Goal: Use online tool/utility: Use online tool/utility

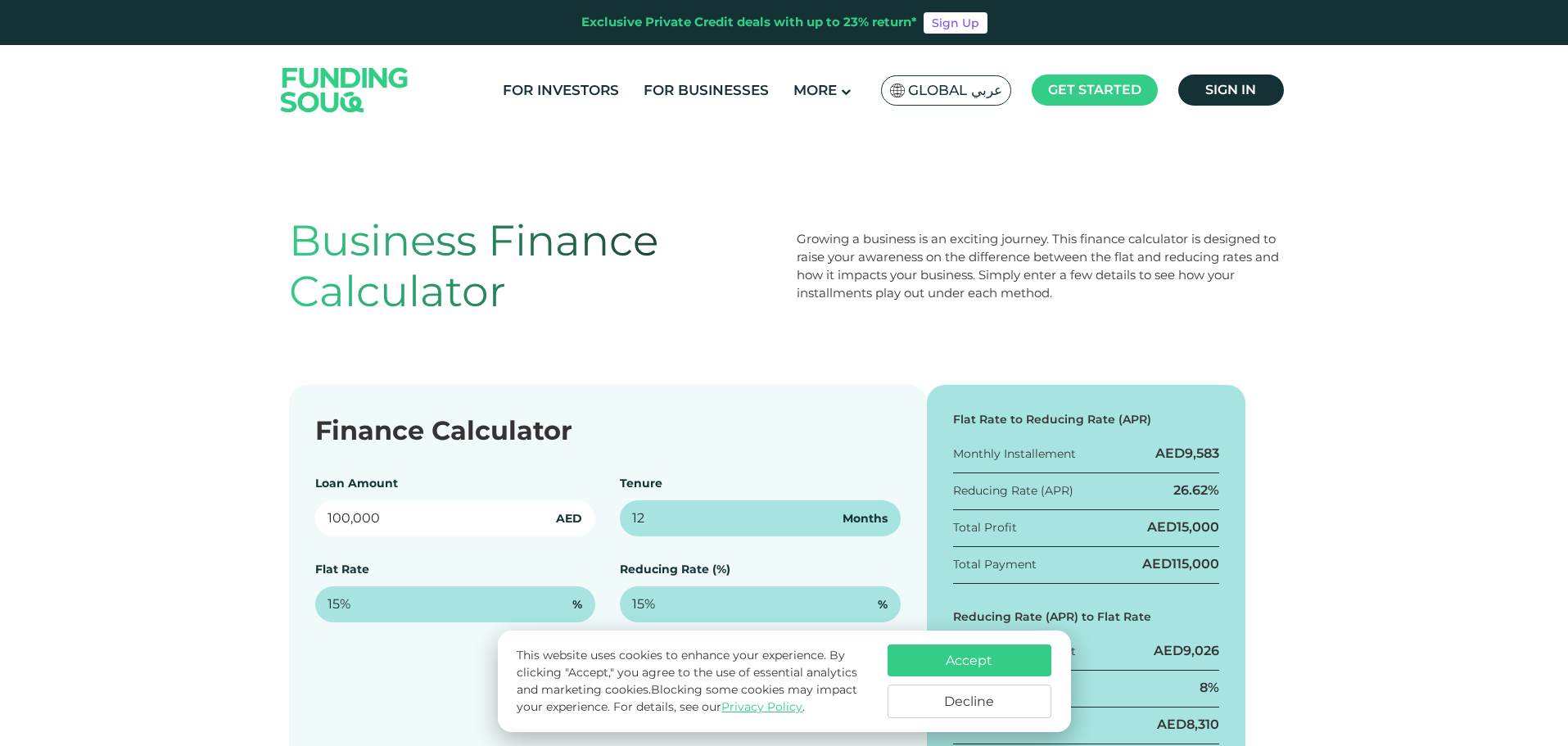
drag, startPoint x: 476, startPoint y: 520, endPoint x: 306, endPoint y: 509, distance: 170.4
click at [306, 509] on div "Finance Calculator Loan Amount 100,000 AED Tenure 12 Months Flat Rate 15% % Red…" at bounding box center [607, 600] width 637 height 431
type input "3,000,000"
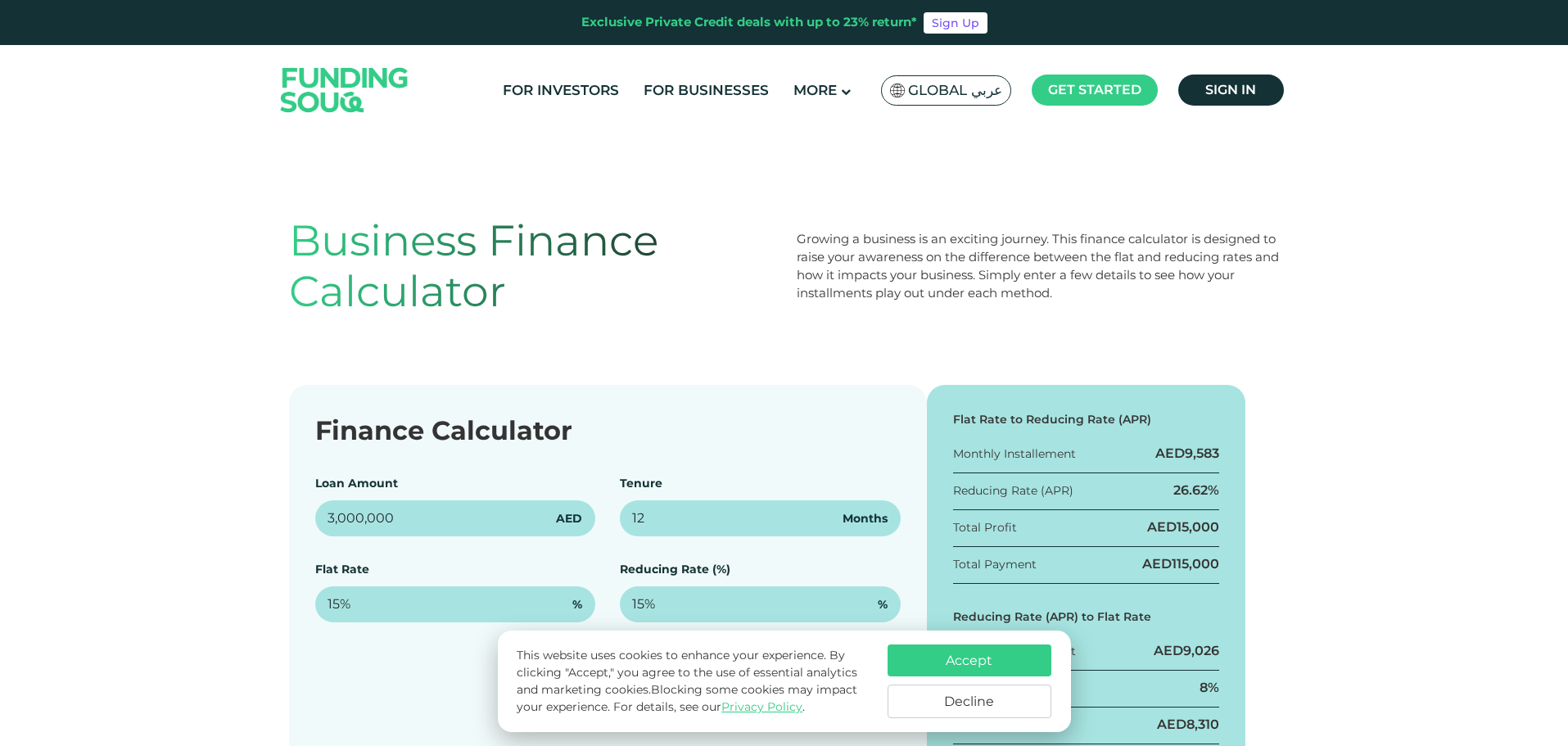
click at [985, 643] on div "This website uses cookies to enhance your experience. By clicking "Accept," you…" at bounding box center [784, 681] width 573 height 101
click at [942, 666] on button "Accept" at bounding box center [969, 661] width 164 height 32
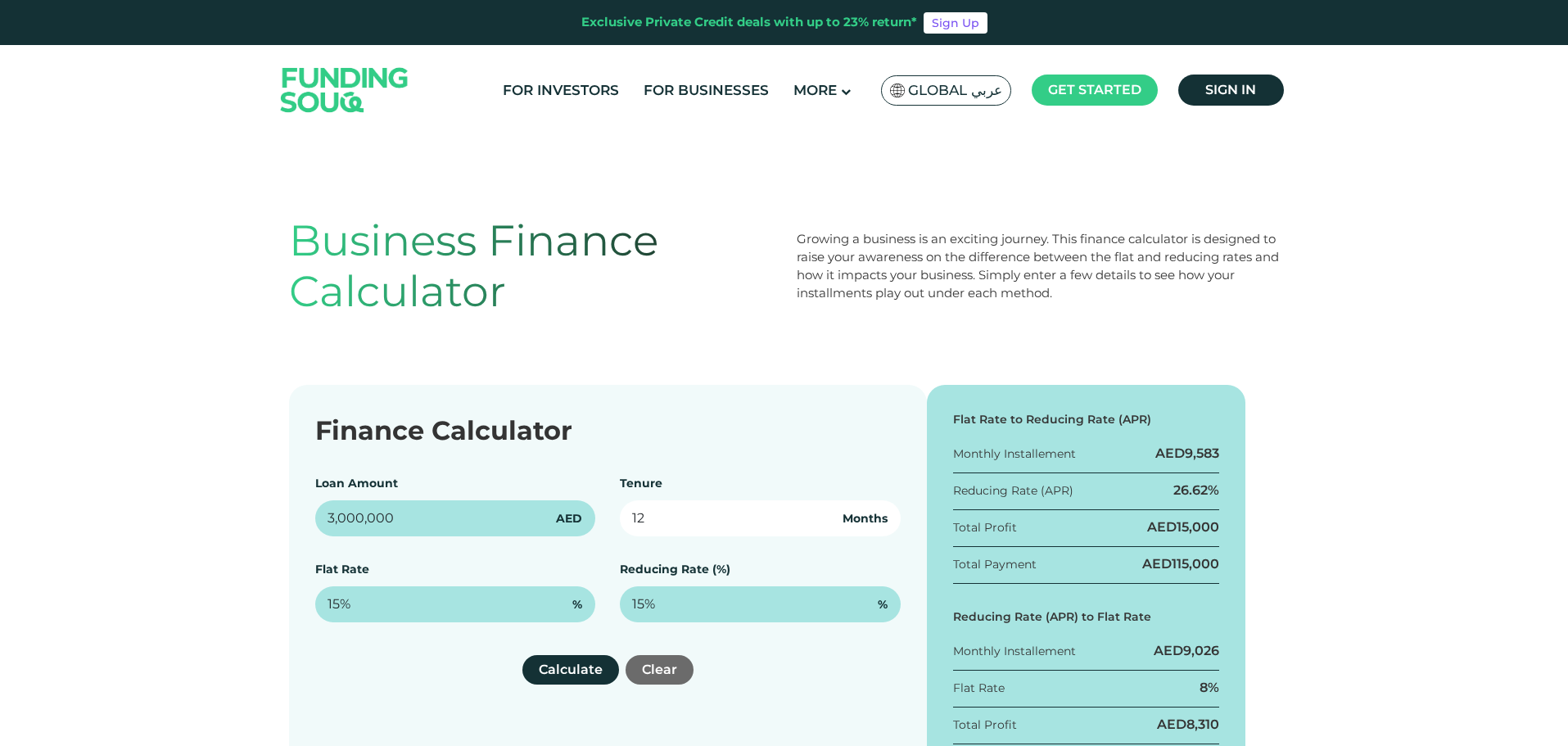
drag, startPoint x: 674, startPoint y: 526, endPoint x: 555, endPoint y: 526, distance: 119.0
click at [555, 526] on div "Loan Amount 3,000,000 AED Tenure 12 Months Flat Rate 15% % Reducing Rate (%) 15…" at bounding box center [607, 548] width 585 height 147
type input "1"
type input "48"
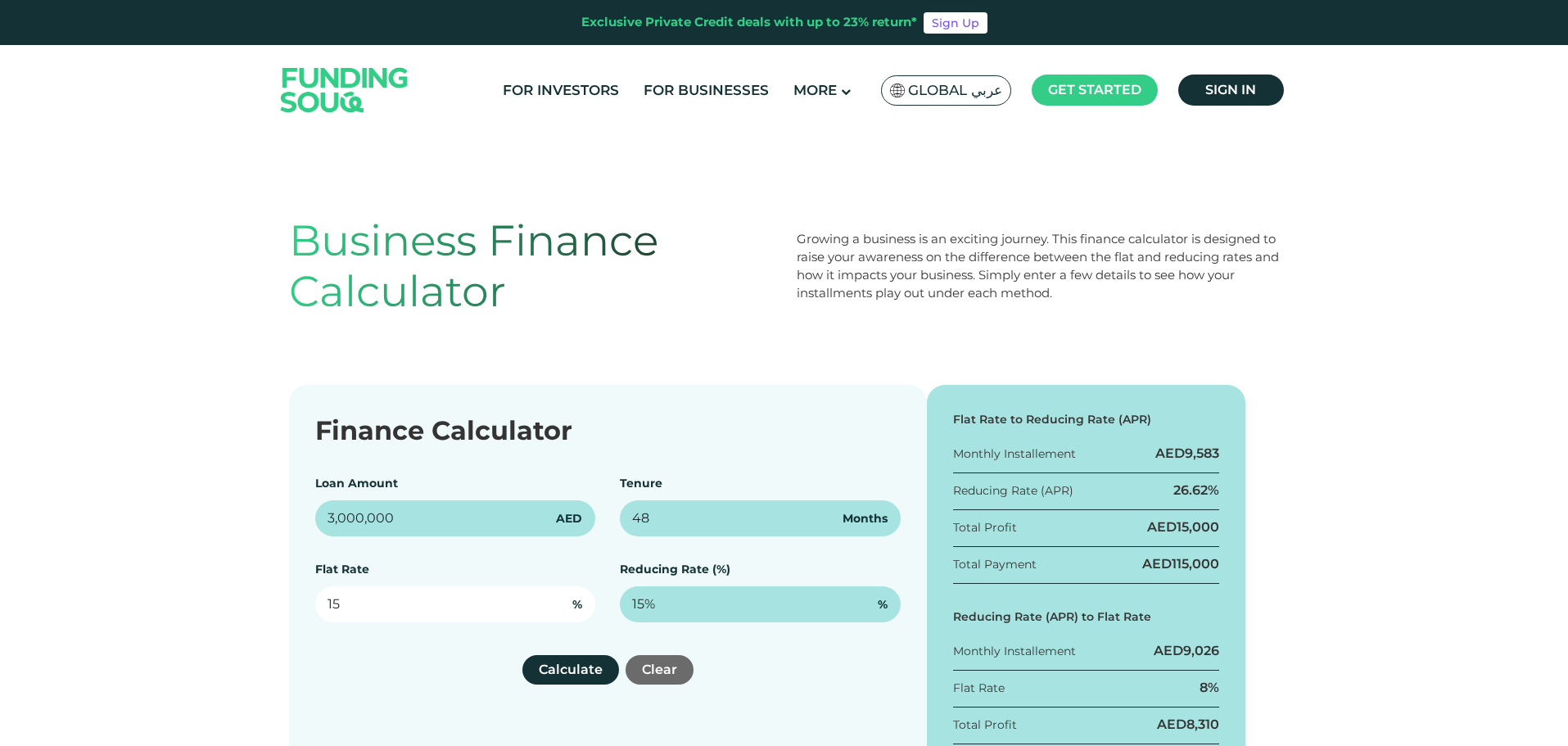
click at [424, 602] on input "15" at bounding box center [455, 604] width 281 height 36
drag, startPoint x: 319, startPoint y: 602, endPoint x: 307, endPoint y: 603, distance: 12.0
click at [307, 603] on div "Finance Calculator Loan Amount 3,000,000 AED Tenure 48 Months Flat Rate 15 % Re…" at bounding box center [607, 600] width 637 height 431
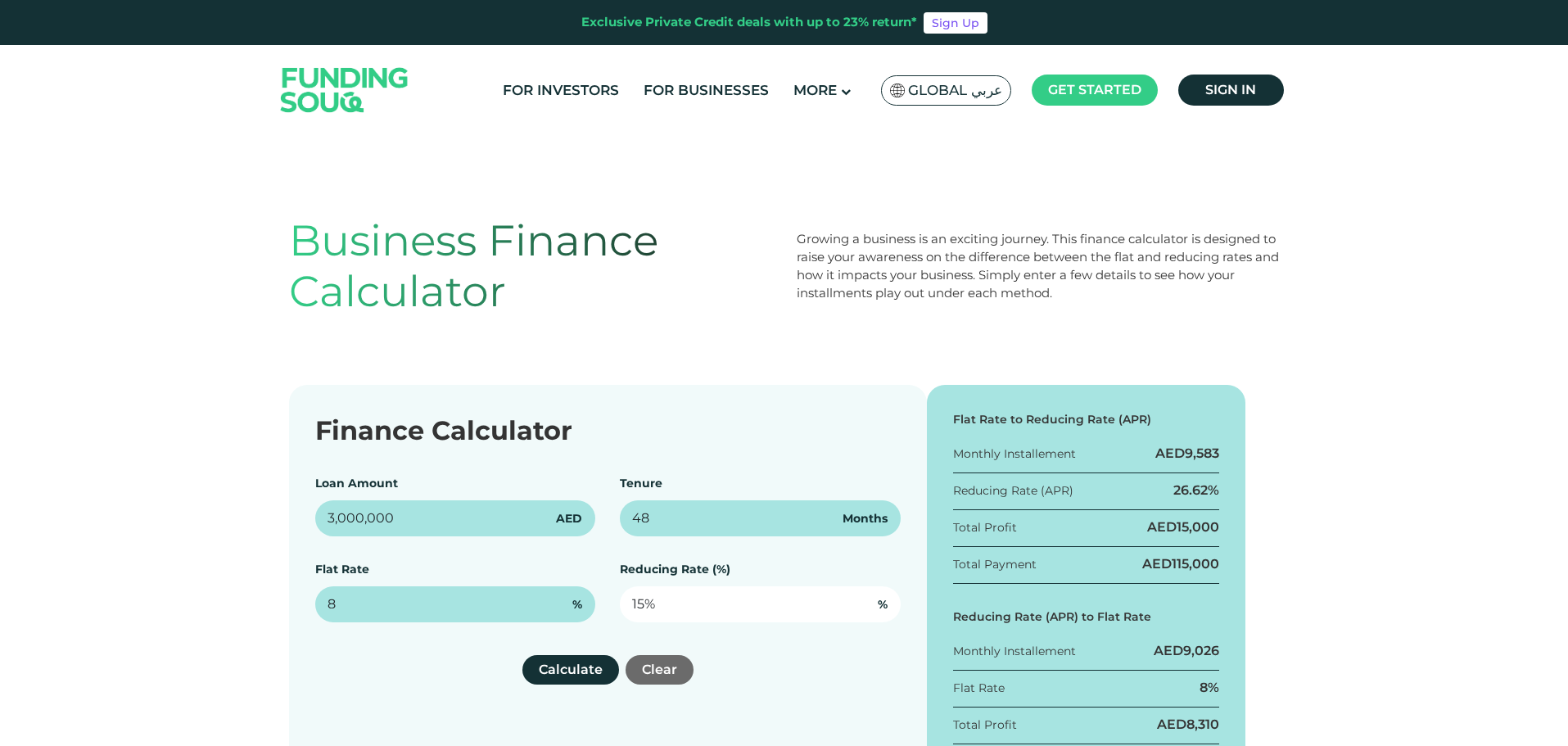
type input "8%"
click at [1352, 539] on div "Finance Calculator Loan Amount 3,000,000 AED Tenure 48 Months Flat Rate 8% % Re…" at bounding box center [784, 600] width 1568 height 431
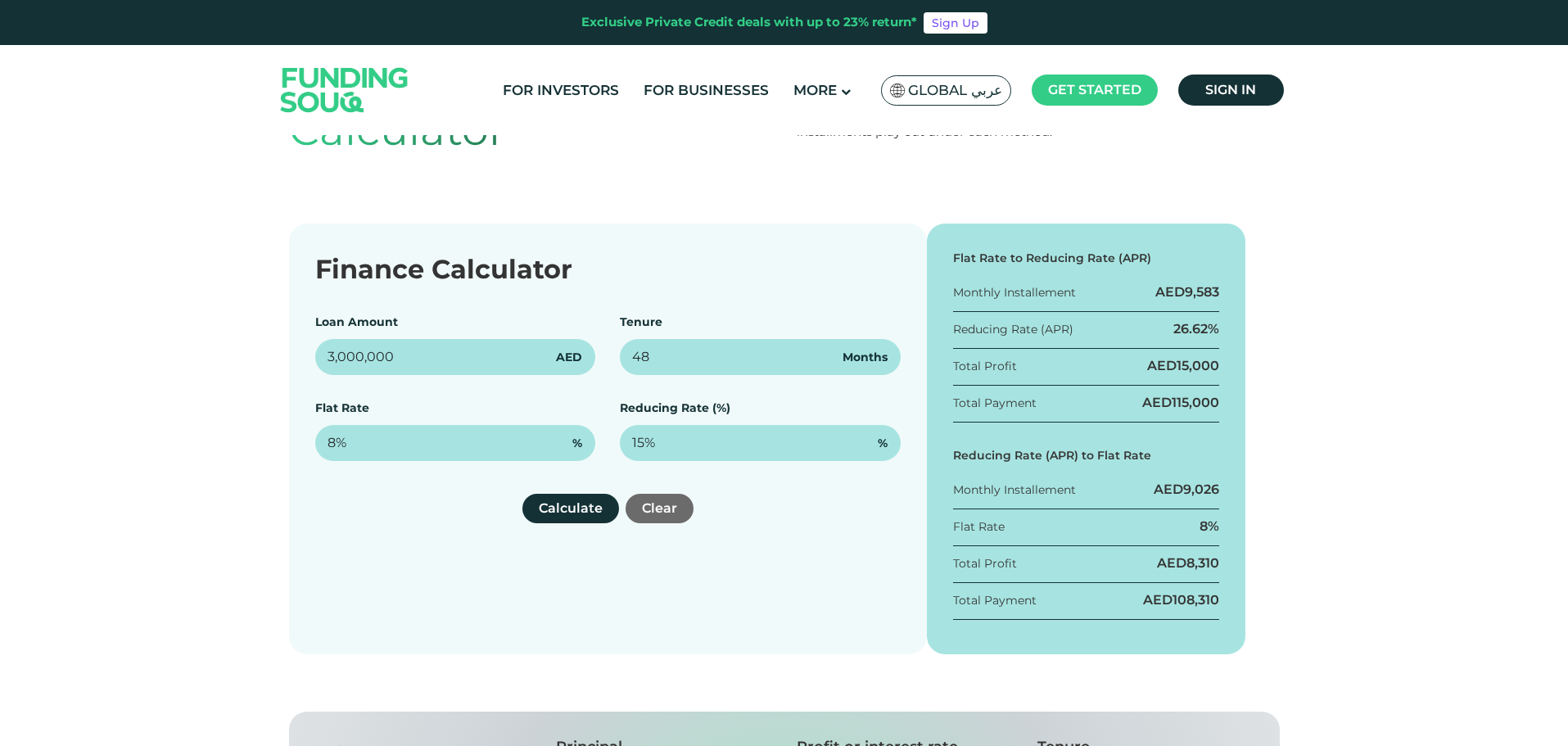
scroll to position [218, 0]
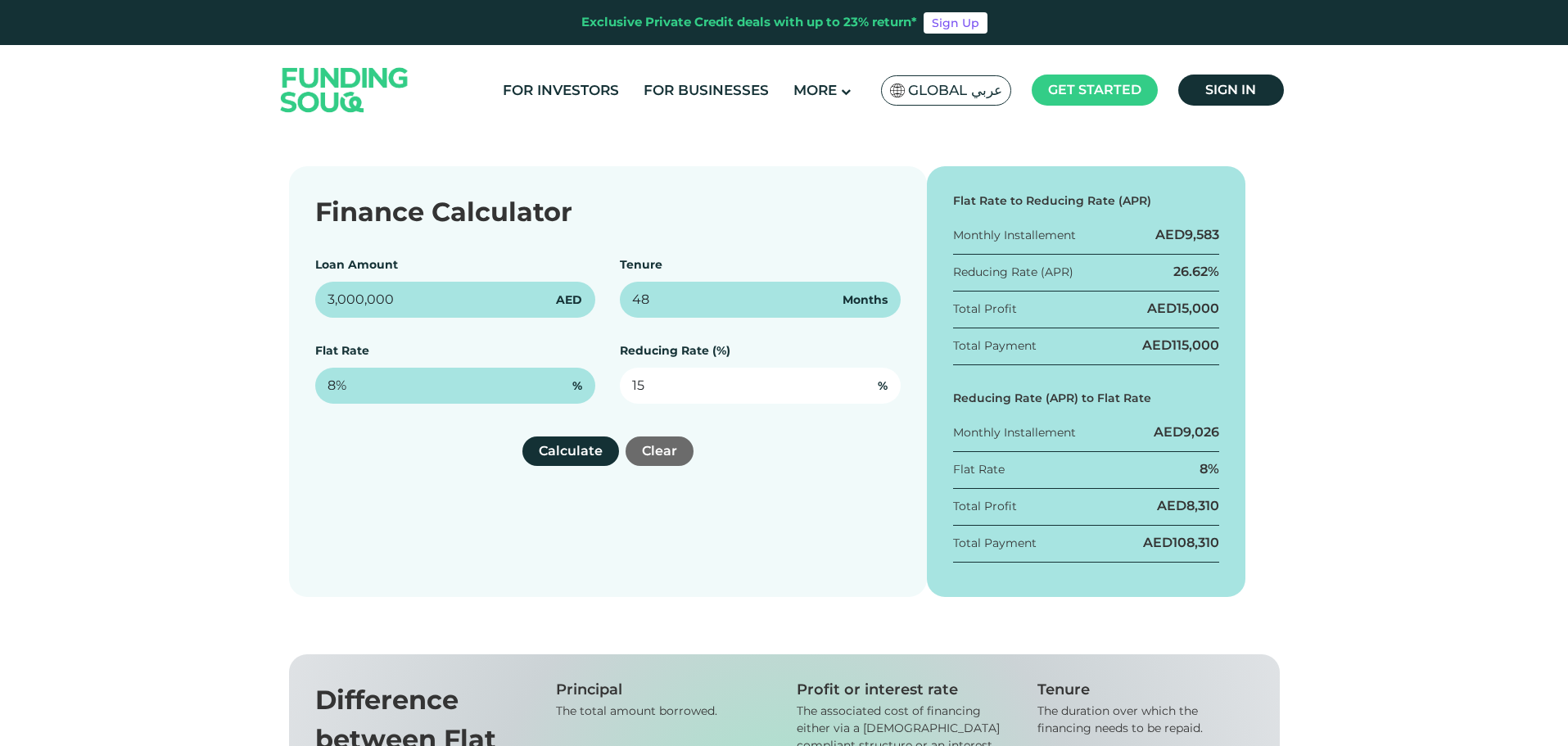
drag, startPoint x: 670, startPoint y: 369, endPoint x: 634, endPoint y: 382, distance: 38.3
click at [642, 382] on input "15" at bounding box center [760, 386] width 281 height 36
type input "1"
drag, startPoint x: 823, startPoint y: 467, endPoint x: 828, endPoint y: 484, distance: 17.7
click at [823, 471] on div "Finance Calculator Loan Amount 3,000,000 AED Tenure 48 Months Flat Rate 8% % Re…" at bounding box center [607, 381] width 637 height 431
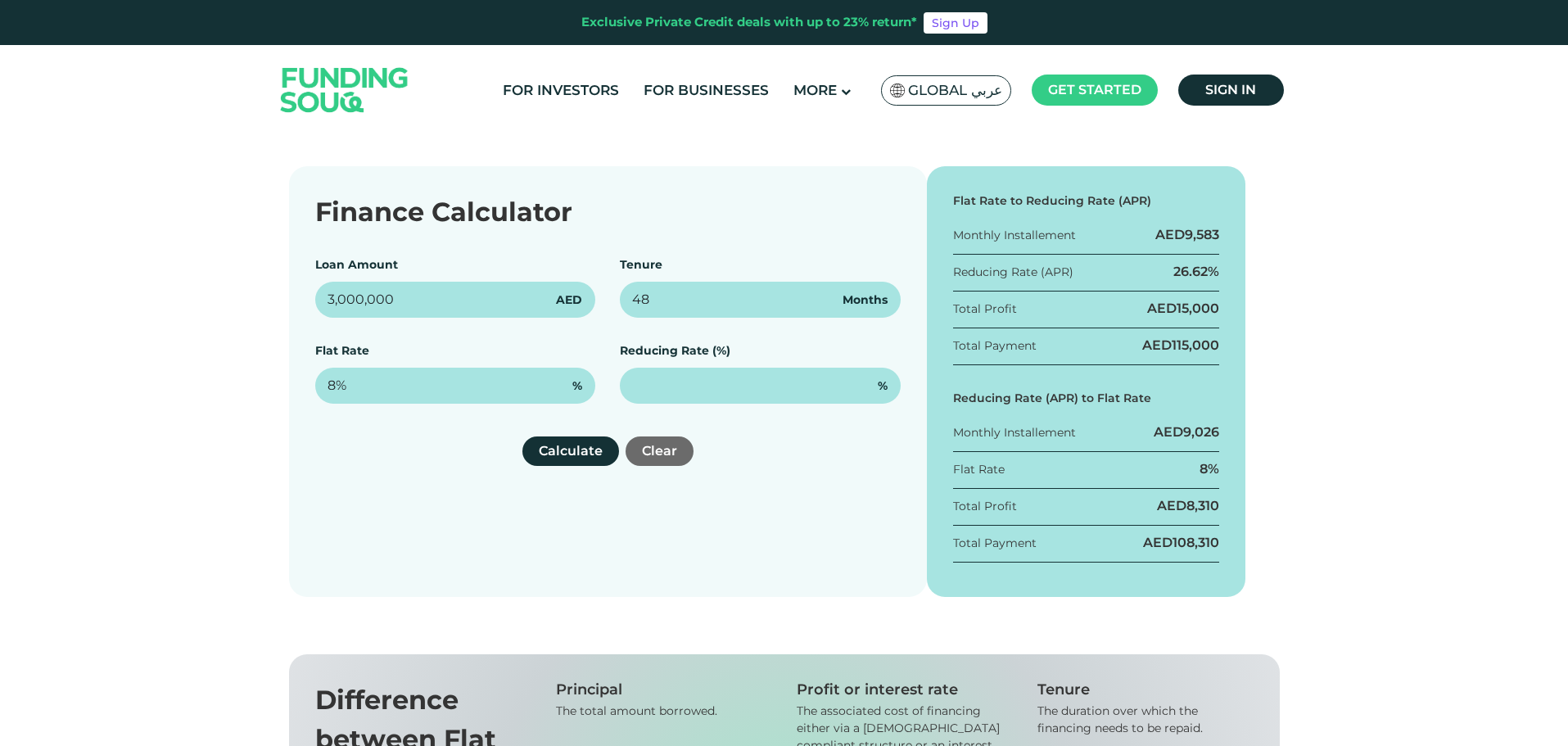
drag, startPoint x: 574, startPoint y: 433, endPoint x: 536, endPoint y: 471, distance: 53.7
click at [568, 441] on div "Finance Calculator Loan Amount 3,000,000 AED Tenure 48 Months Flat Rate 8% % Re…" at bounding box center [607, 381] width 637 height 431
click at [543, 457] on button "Calculate" at bounding box center [571, 451] width 97 height 29
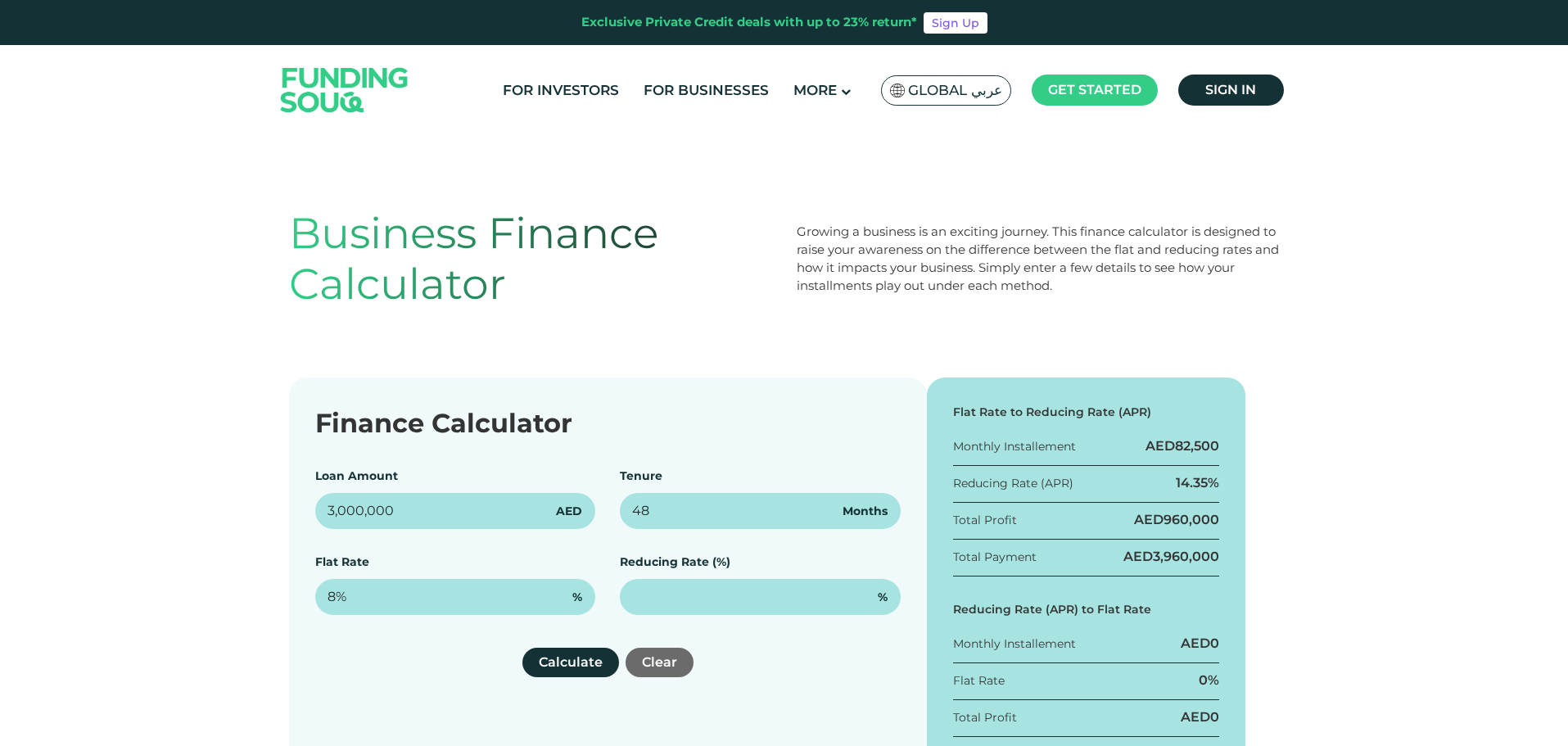
scroll to position [0, 0]
